Goal: Task Accomplishment & Management: Use online tool/utility

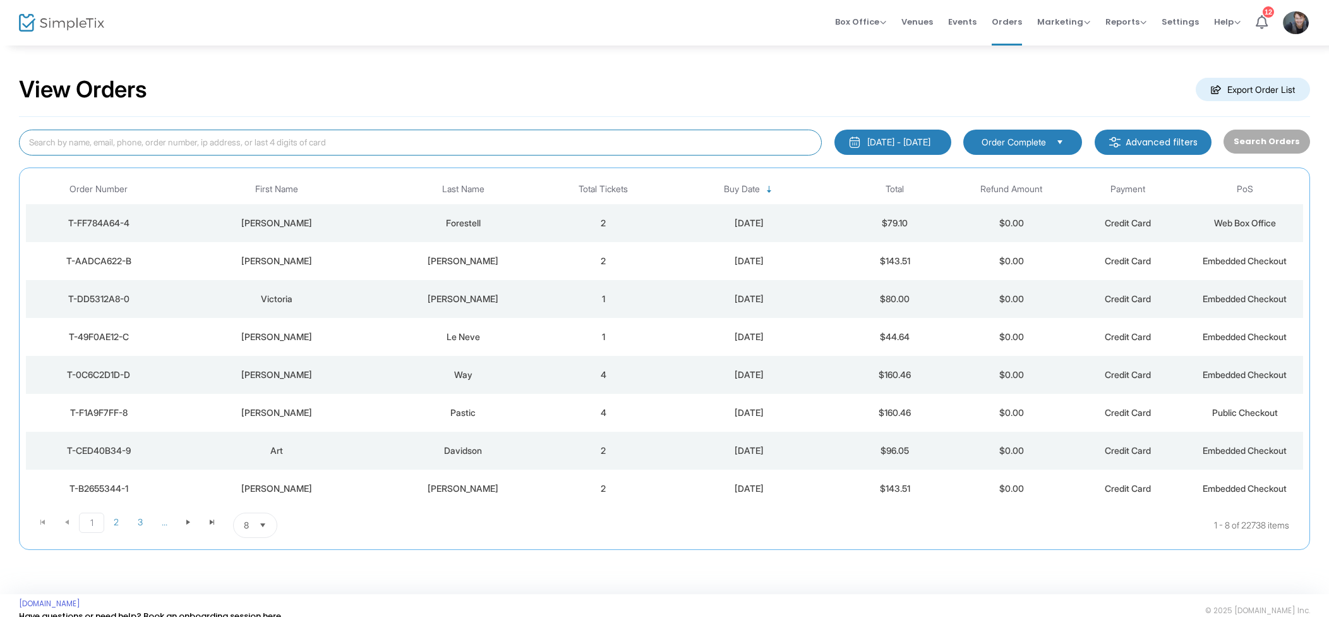
click at [299, 131] on input at bounding box center [420, 142] width 803 height 26
type input "Robinson"
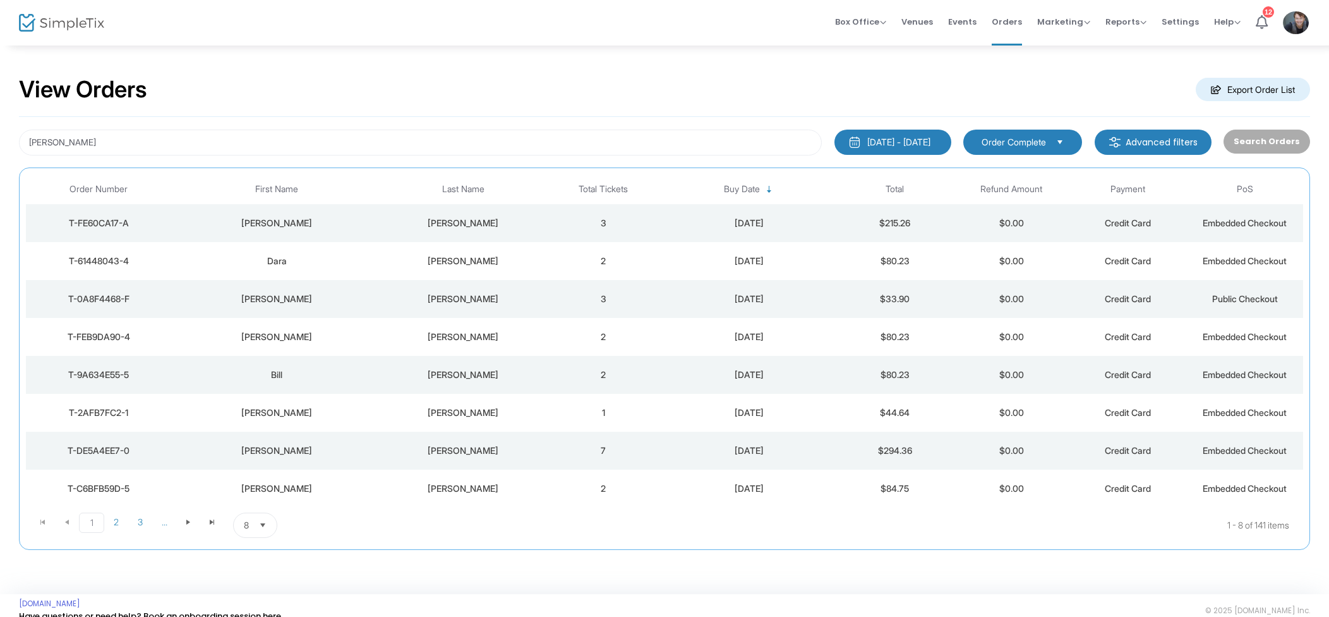
click at [883, 148] on div "Robinson 2000-01-01 - 2025-09-20 Last 30 Days Today Yesterday This week This Mo…" at bounding box center [664, 333] width 1291 height 433
click at [965, 29] on span "Events" at bounding box center [962, 22] width 28 height 32
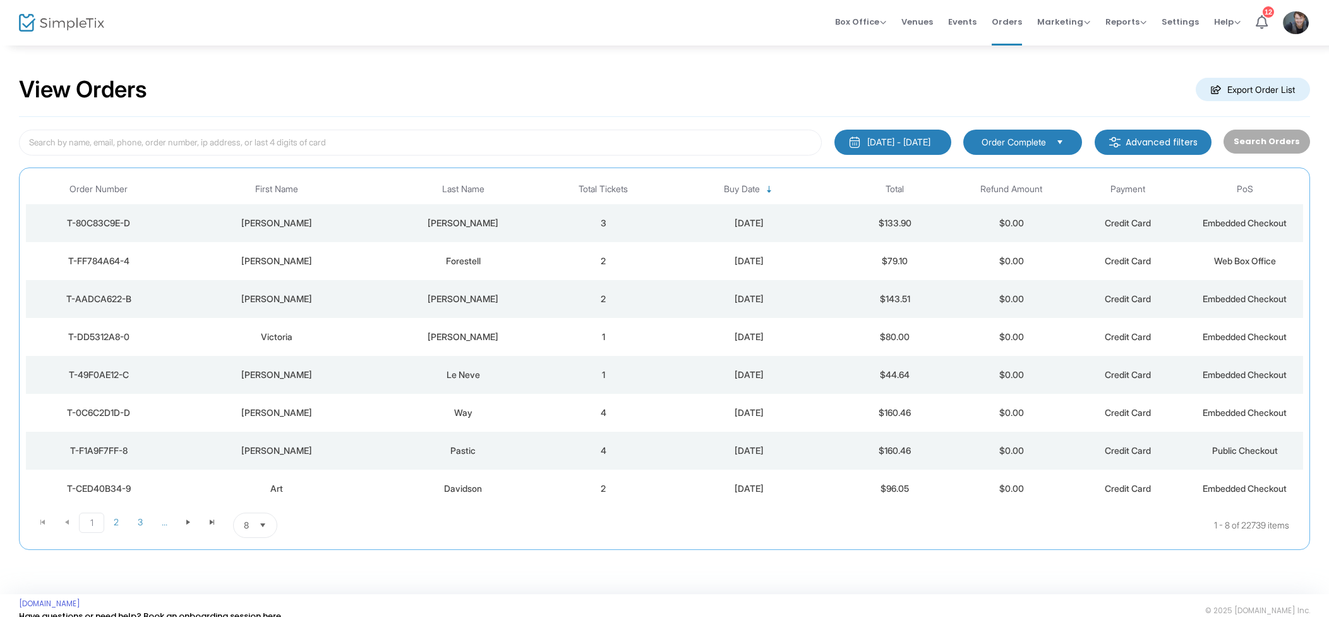
click at [581, 229] on td "3" at bounding box center [603, 223] width 117 height 38
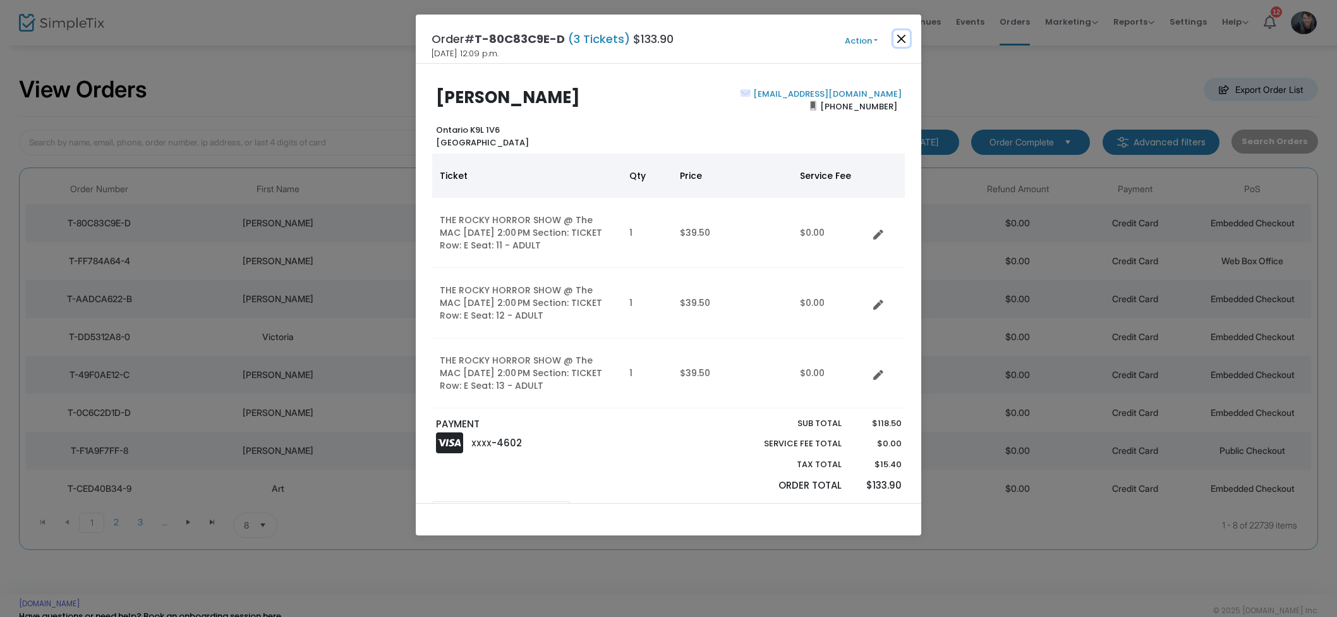
click at [904, 39] on button "Close" at bounding box center [901, 38] width 16 height 16
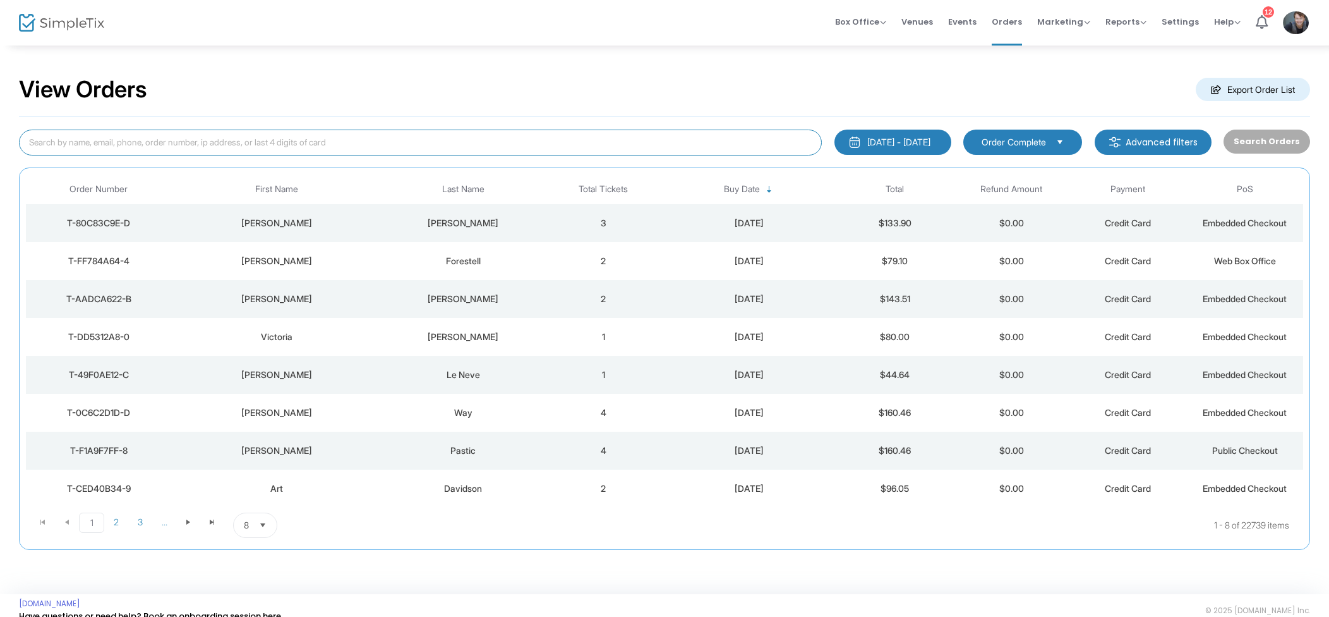
click at [337, 143] on input at bounding box center [420, 142] width 803 height 26
type input "Nancy Burton"
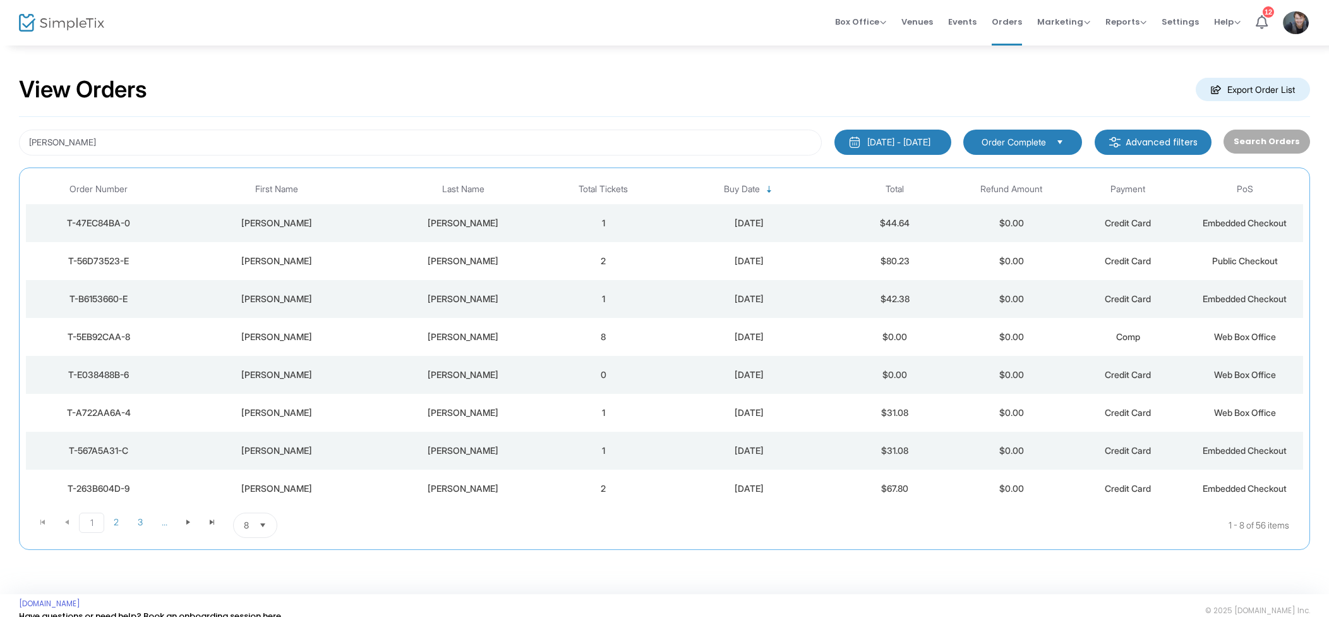
click at [585, 340] on td "8" at bounding box center [603, 337] width 117 height 38
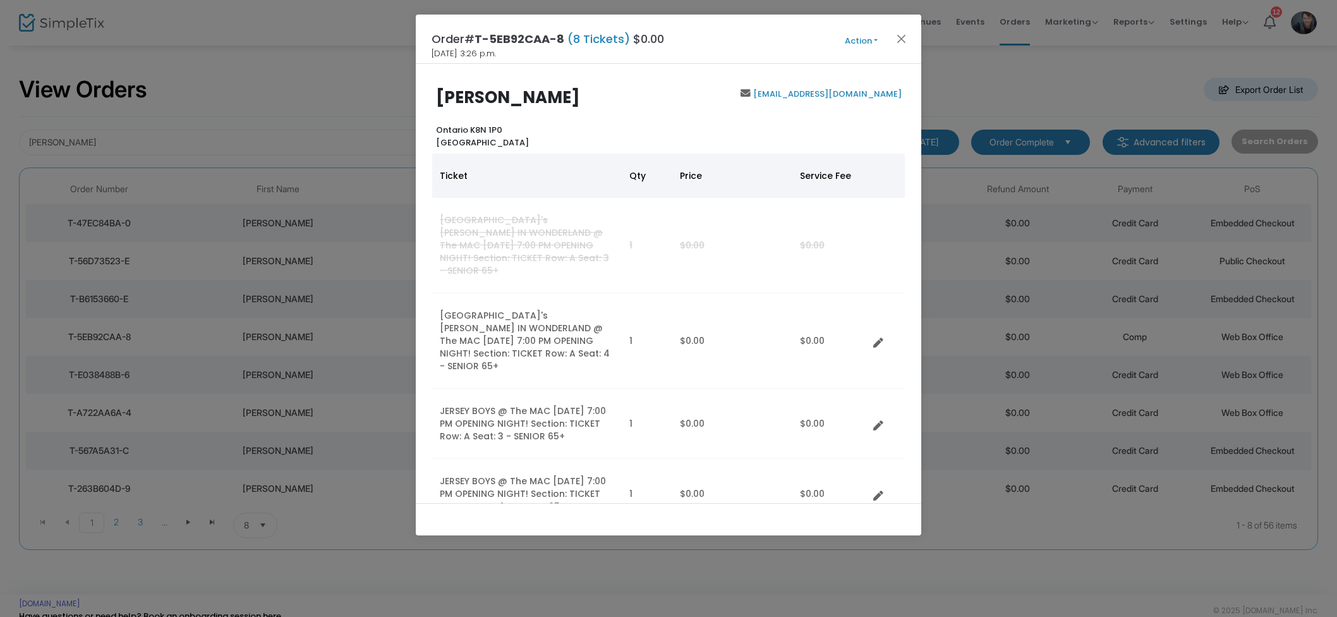
click at [864, 39] on button "Action" at bounding box center [861, 41] width 76 height 14
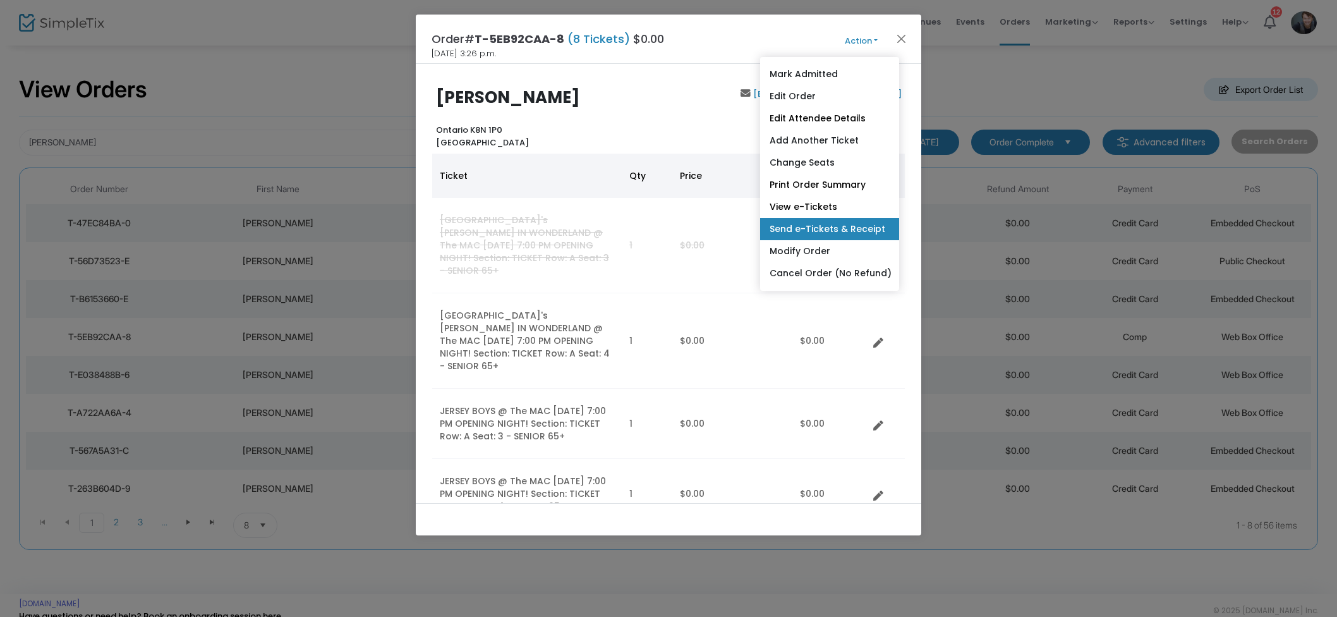
click at [867, 234] on link "Send e-Tickets & Receipt" at bounding box center [829, 229] width 139 height 22
type input "tlc4unow@hotmail.com"
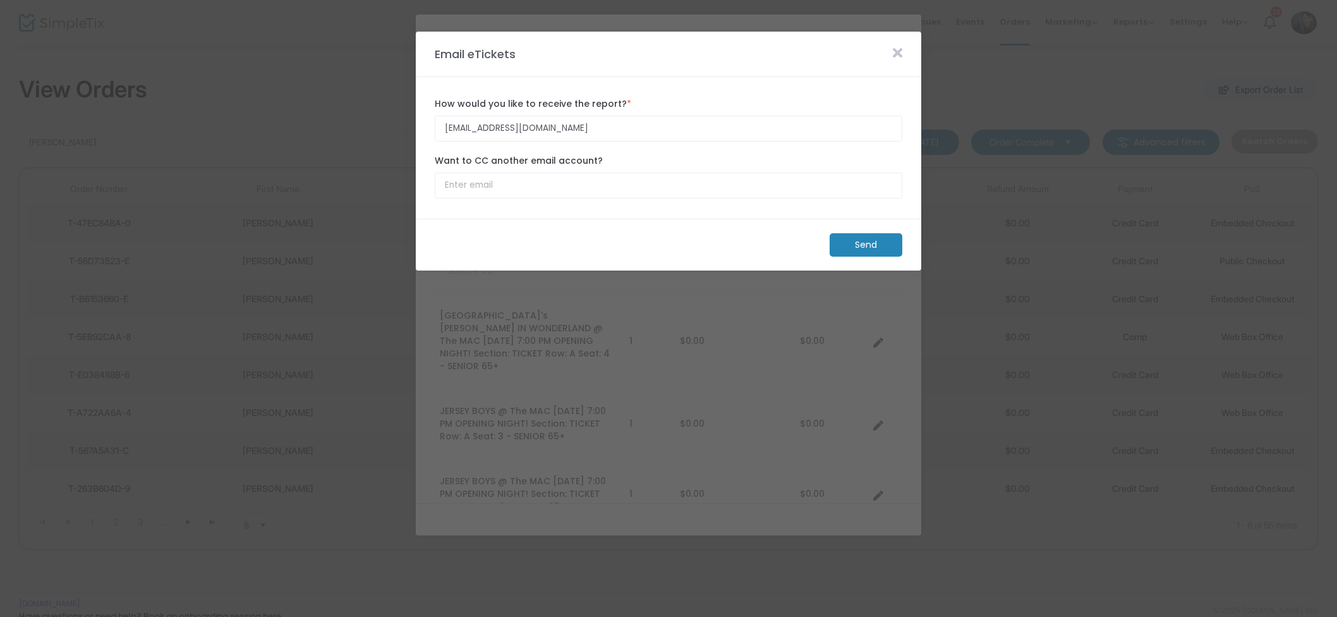
click at [867, 249] on m-button "Send" at bounding box center [865, 244] width 73 height 23
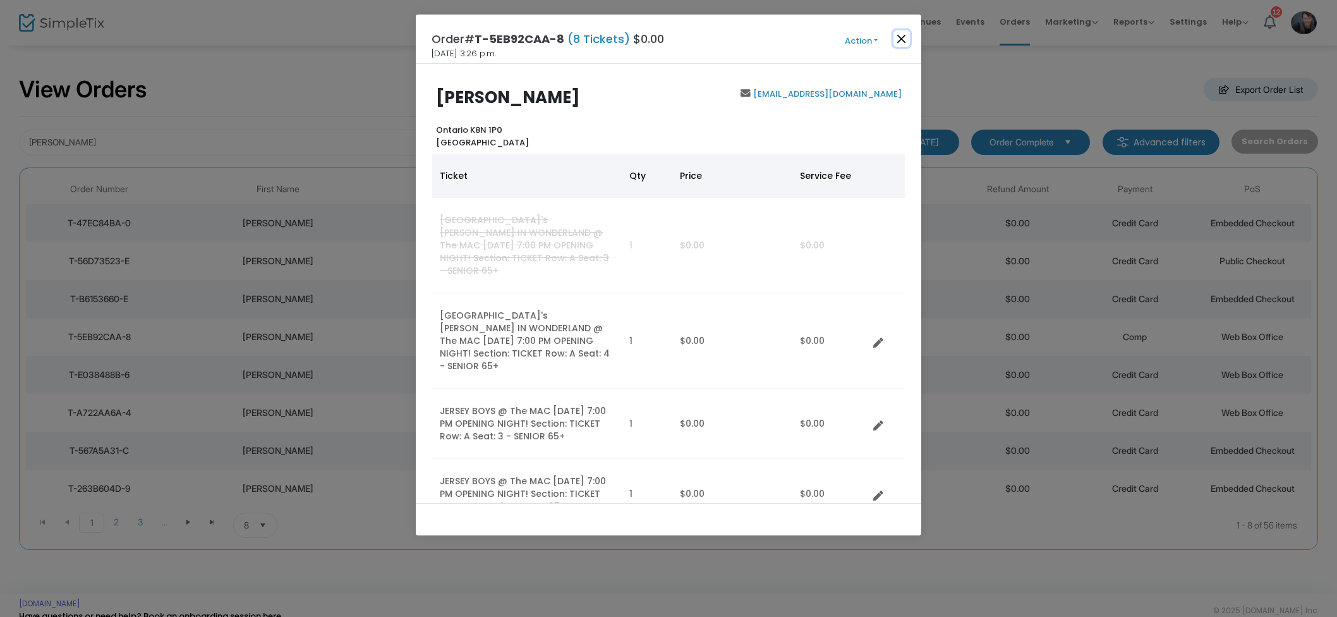
click at [900, 37] on button "Close" at bounding box center [901, 38] width 16 height 16
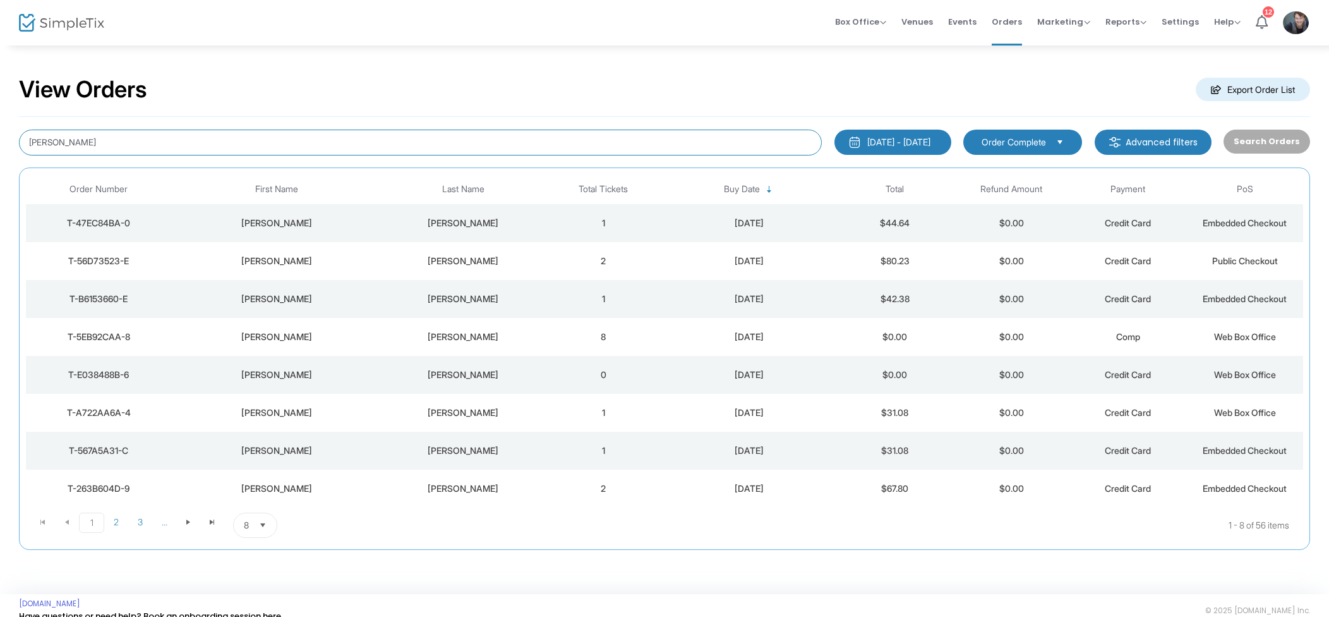
click at [160, 131] on input "Nancy Burton" at bounding box center [420, 142] width 803 height 26
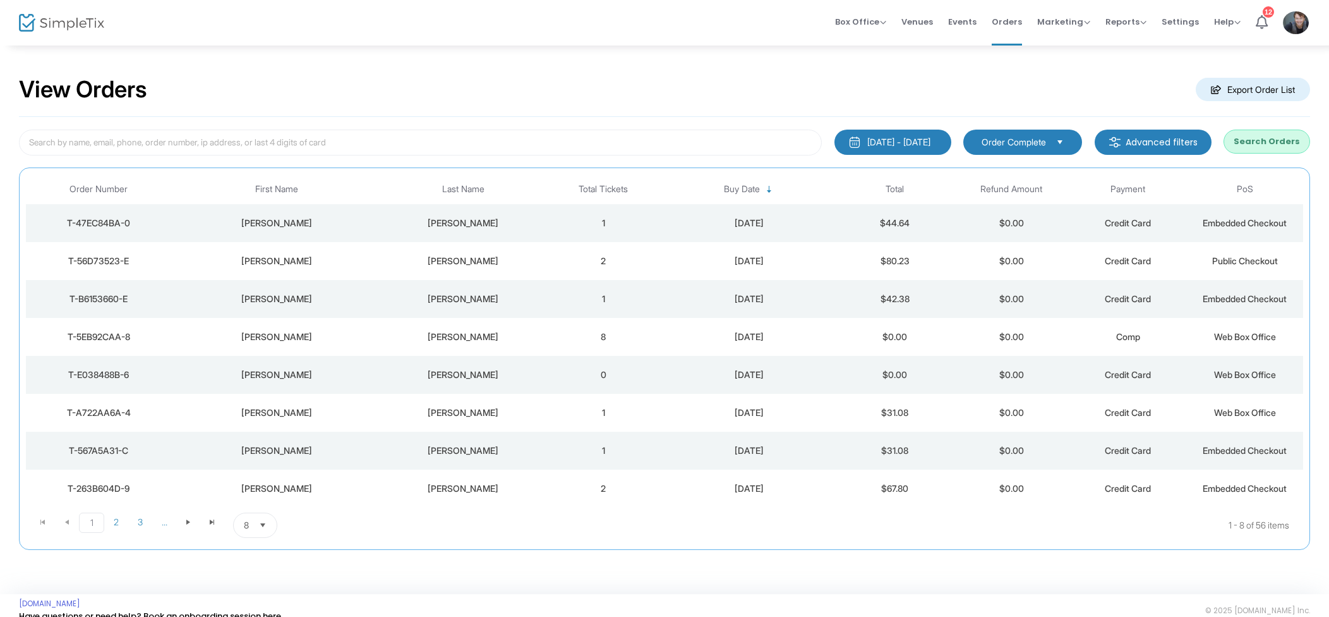
click at [211, 119] on div "2000-01-01 - 2025-09-20 Last 30 Days Today Yesterday This week This Month Last …" at bounding box center [664, 333] width 1291 height 433
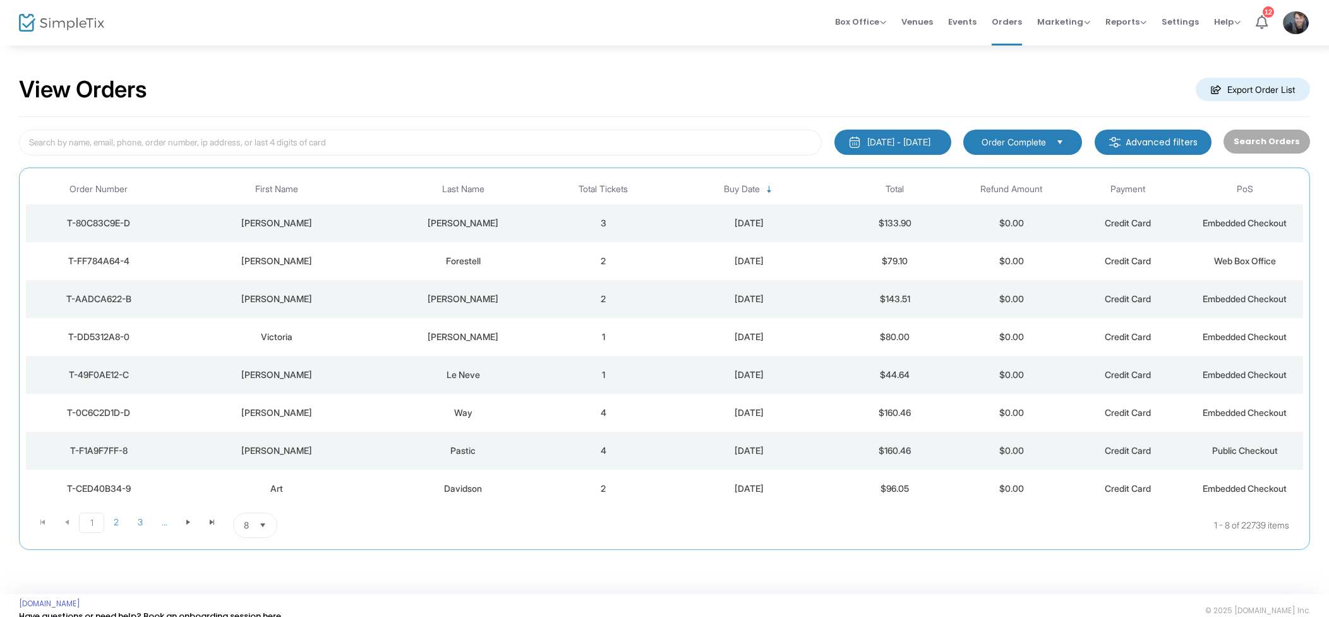
click at [964, 23] on span "Events" at bounding box center [962, 22] width 28 height 32
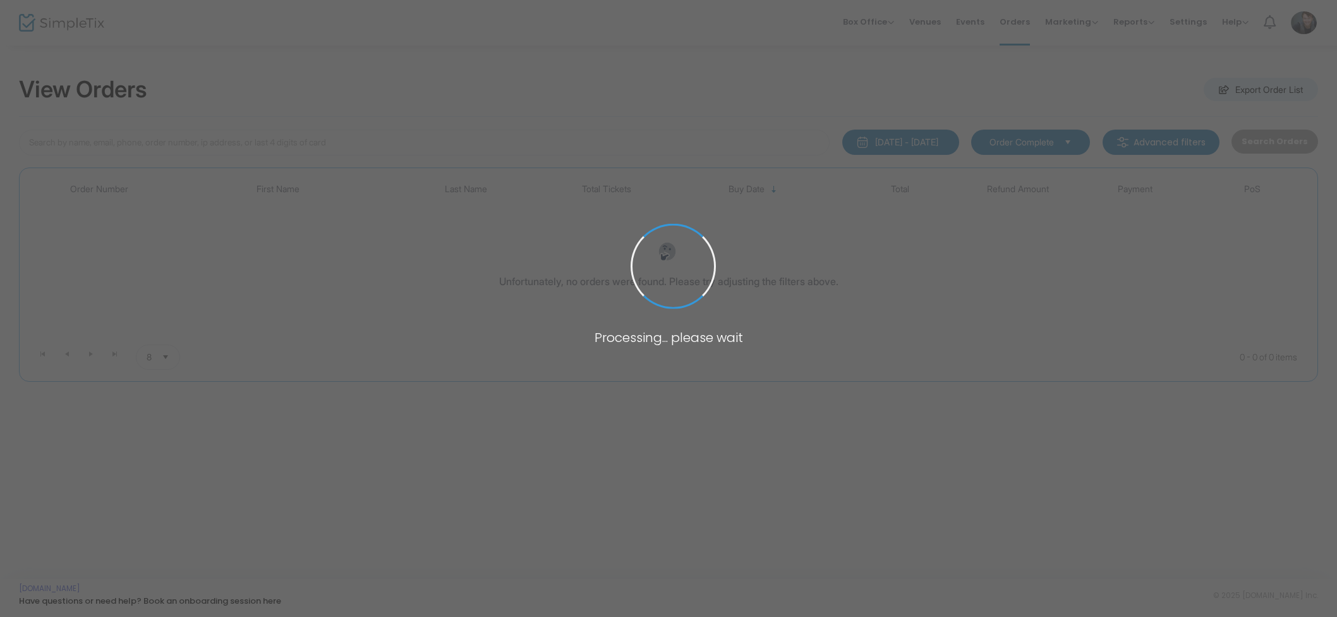
type input "Nancy Burton"
type input "[PERSON_NAME]"
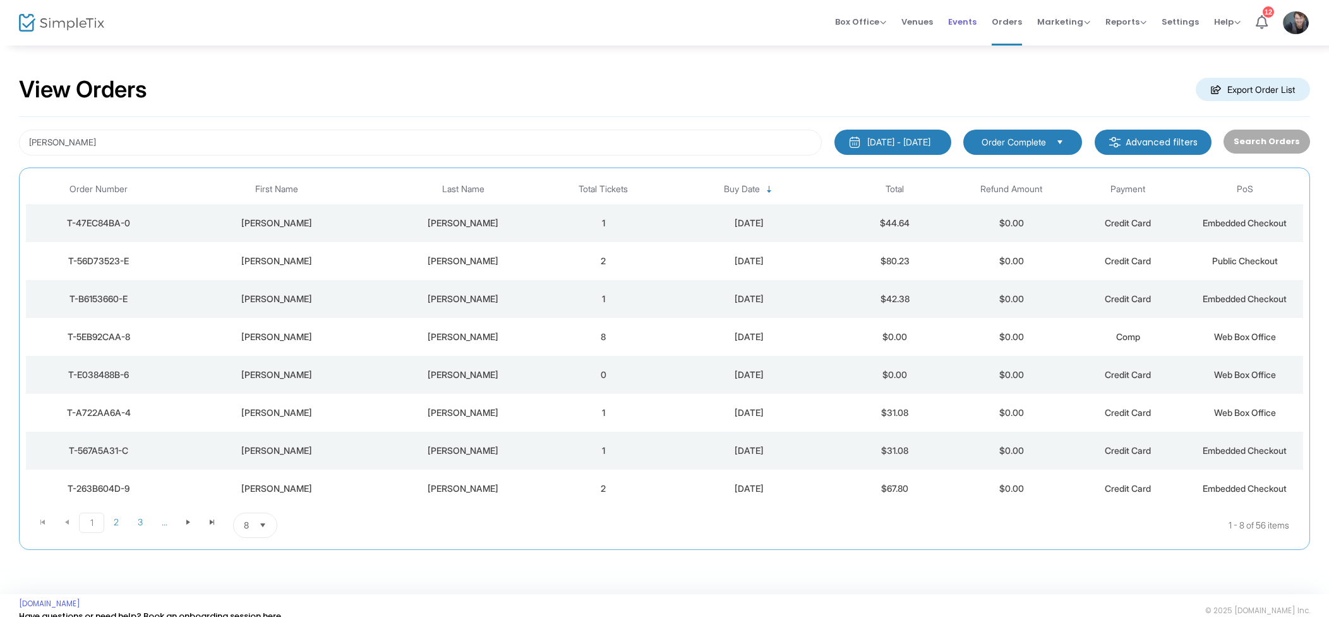
click at [967, 27] on span "Events" at bounding box center [962, 22] width 28 height 32
click at [473, 266] on div "Forestell" at bounding box center [463, 261] width 157 height 13
